Goal: Task Accomplishment & Management: Use online tool/utility

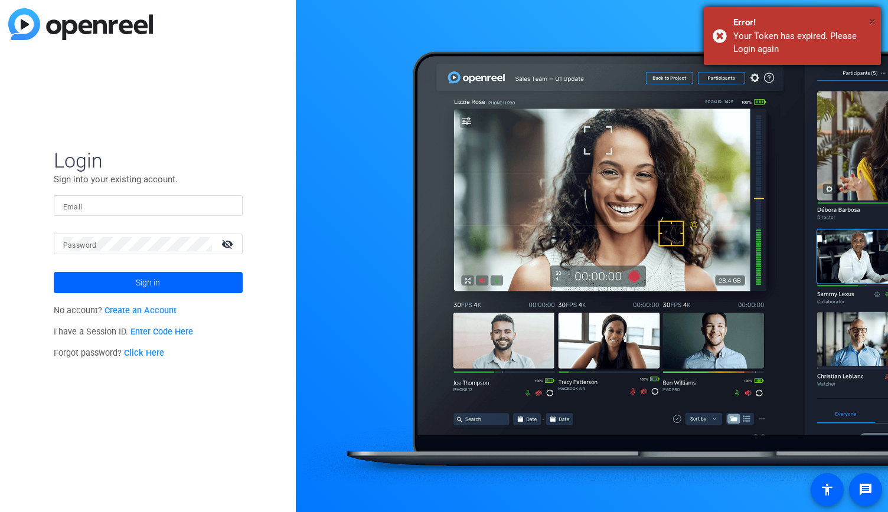
type input "[PERSON_NAME][EMAIL_ADDRESS][DOMAIN_NAME]"
click at [874, 15] on span "×" at bounding box center [872, 21] width 6 height 14
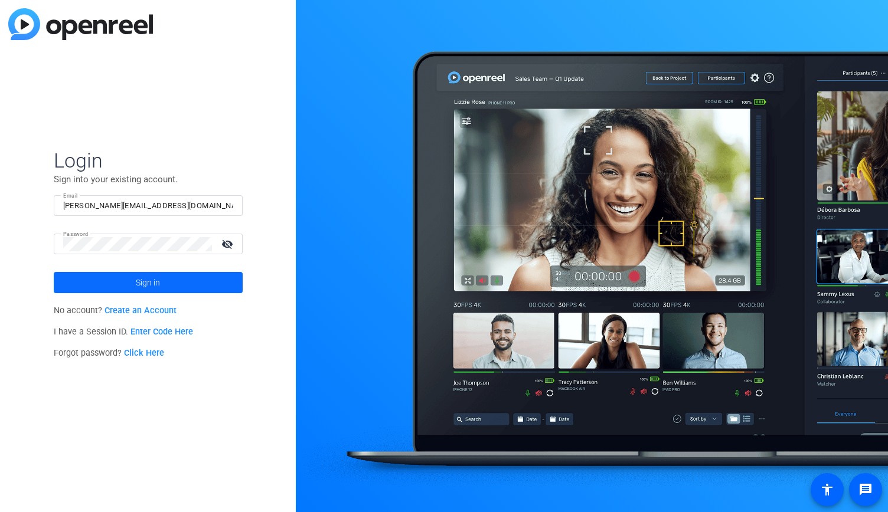
click at [91, 278] on span at bounding box center [148, 283] width 189 height 28
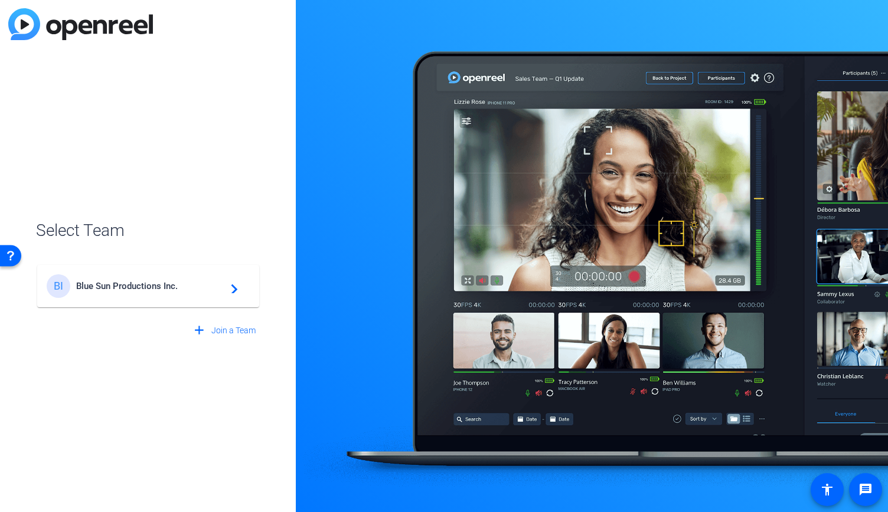
click at [224, 290] on mat-icon "navigate_next" at bounding box center [231, 286] width 14 height 14
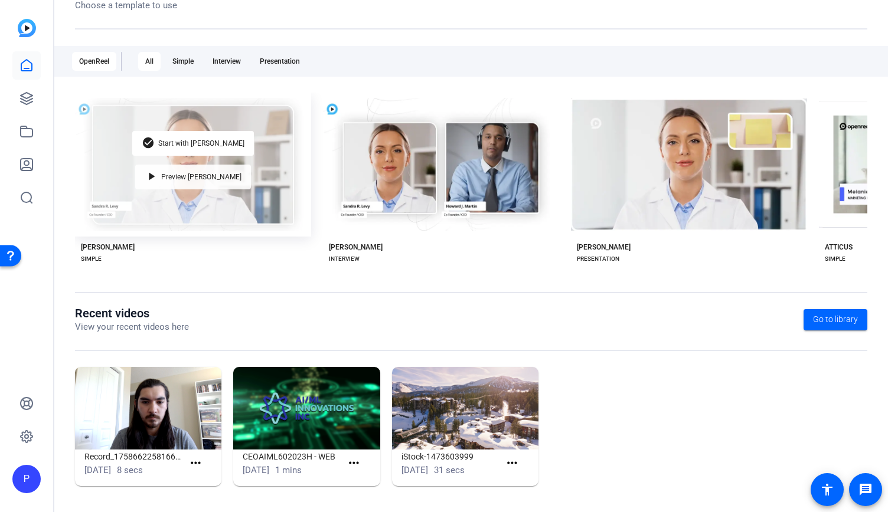
scroll to position [158, 0]
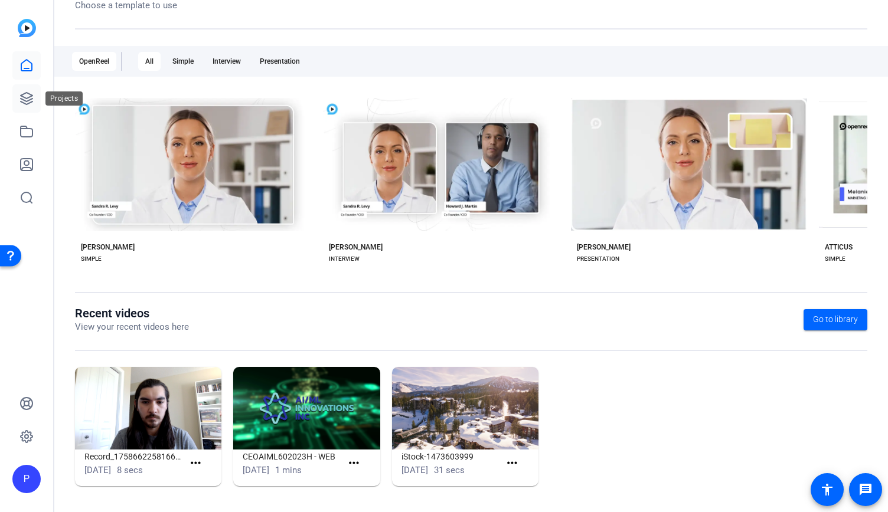
click at [24, 102] on icon at bounding box center [26, 98] width 14 height 14
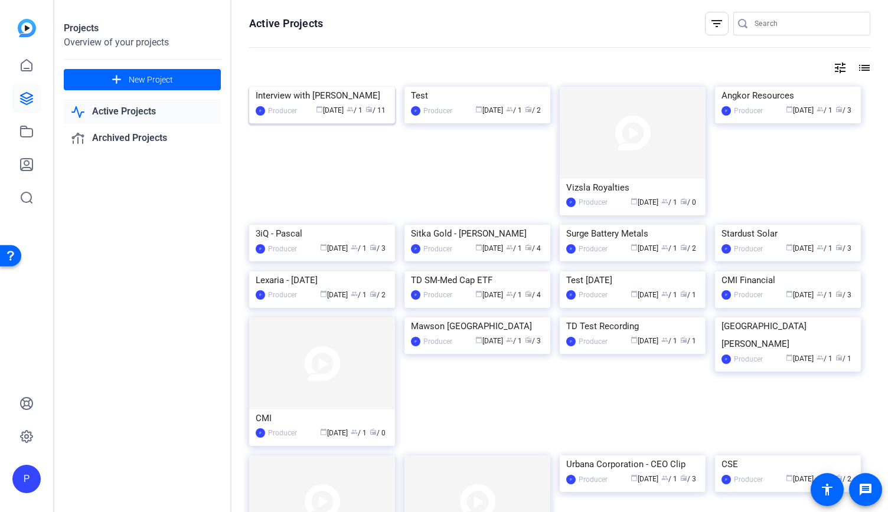
click at [327, 87] on img at bounding box center [322, 87] width 146 height 0
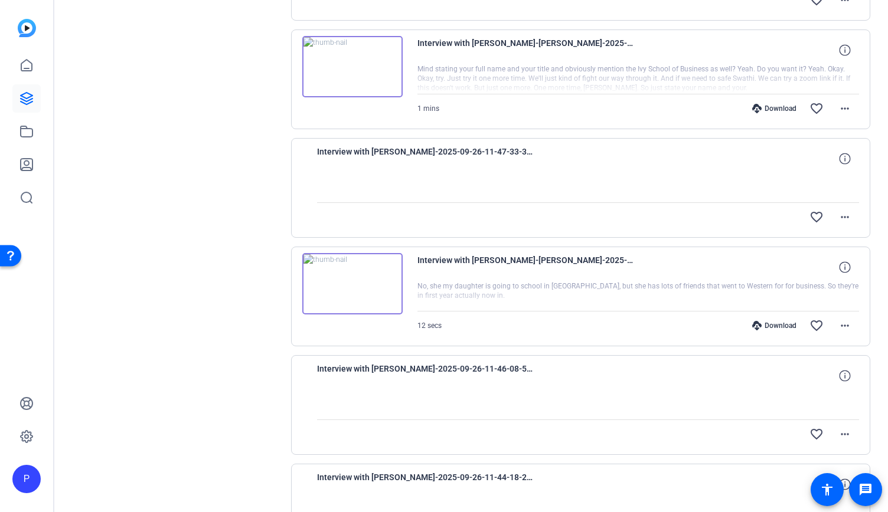
scroll to position [892, 0]
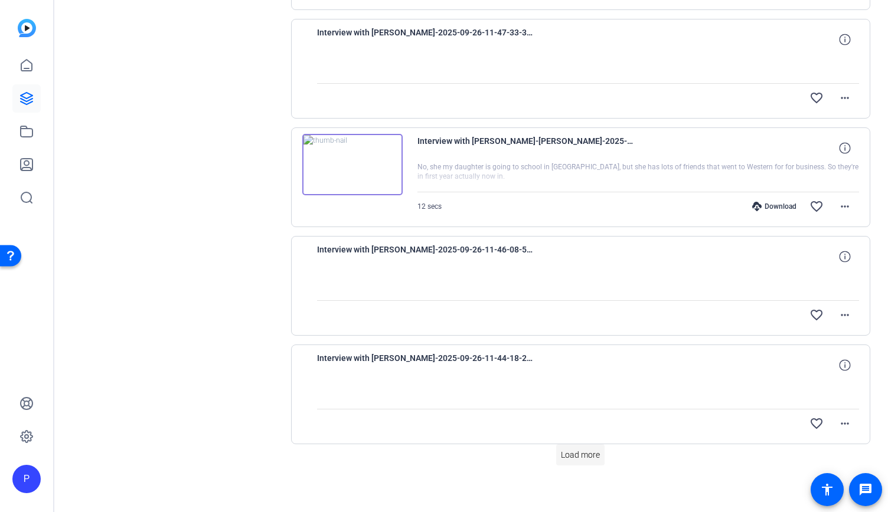
click at [584, 452] on span "Load more" at bounding box center [580, 455] width 39 height 12
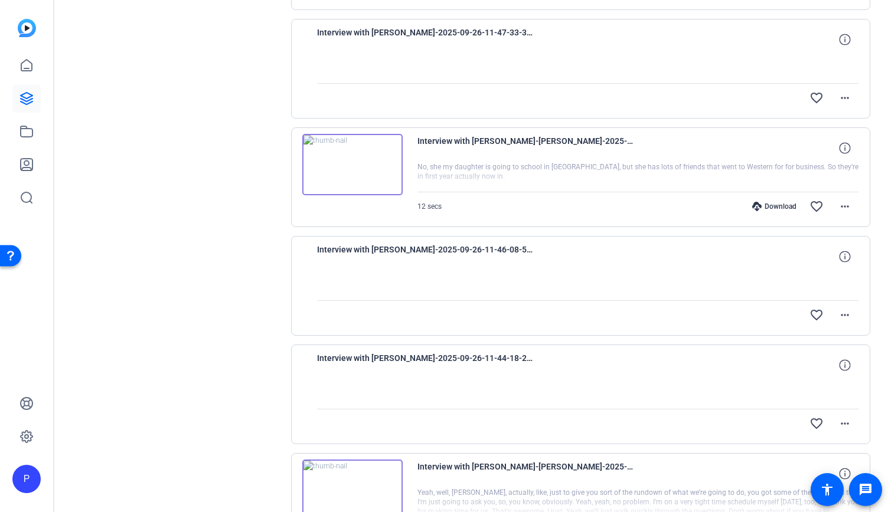
scroll to position [979, 0]
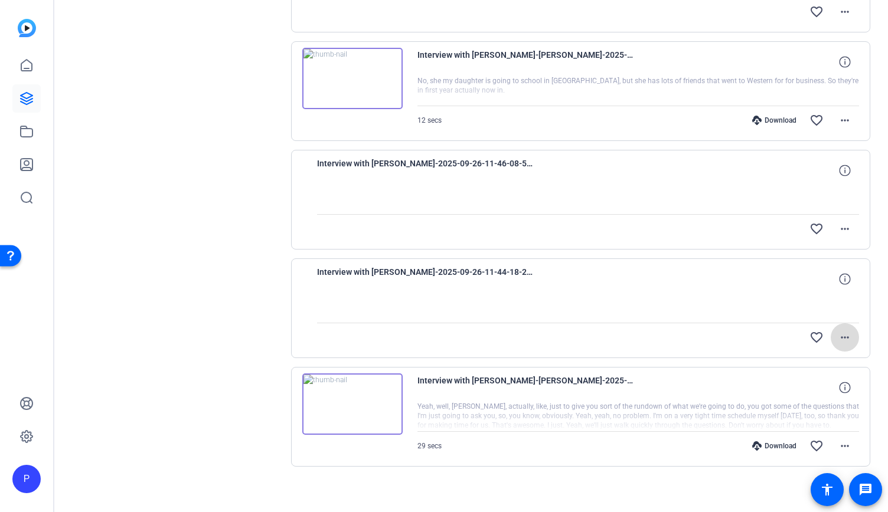
click at [838, 331] on mat-icon "more_horiz" at bounding box center [845, 338] width 14 height 14
